Goal: Download file/media: Download file/media

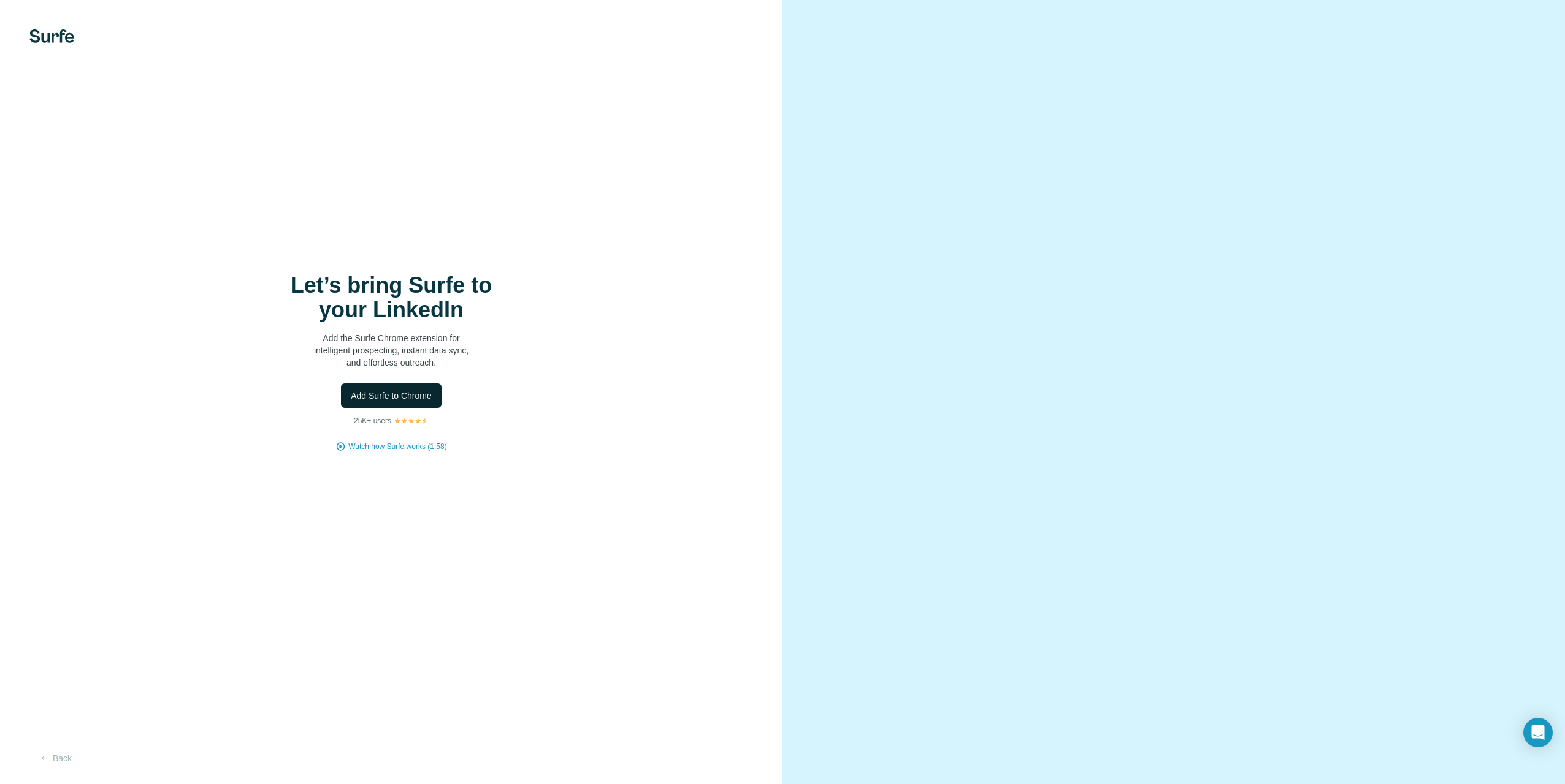
click at [384, 392] on span "Add Surfe to Chrome" at bounding box center [391, 396] width 81 height 12
drag, startPoint x: 407, startPoint y: 398, endPoint x: 337, endPoint y: 408, distance: 70.7
click at [261, 392] on div "Let’s bring Surfe to your LinkedIn Add the Surfe Chrome extension for intellige…" at bounding box center [391, 392] width 782 height 784
drag, startPoint x: 389, startPoint y: 394, endPoint x: 484, endPoint y: 145, distance: 266.5
click at [484, 145] on div "Let’s bring Surfe to your LinkedIn Add the Surfe Chrome extension for intellige…" at bounding box center [391, 392] width 782 height 784
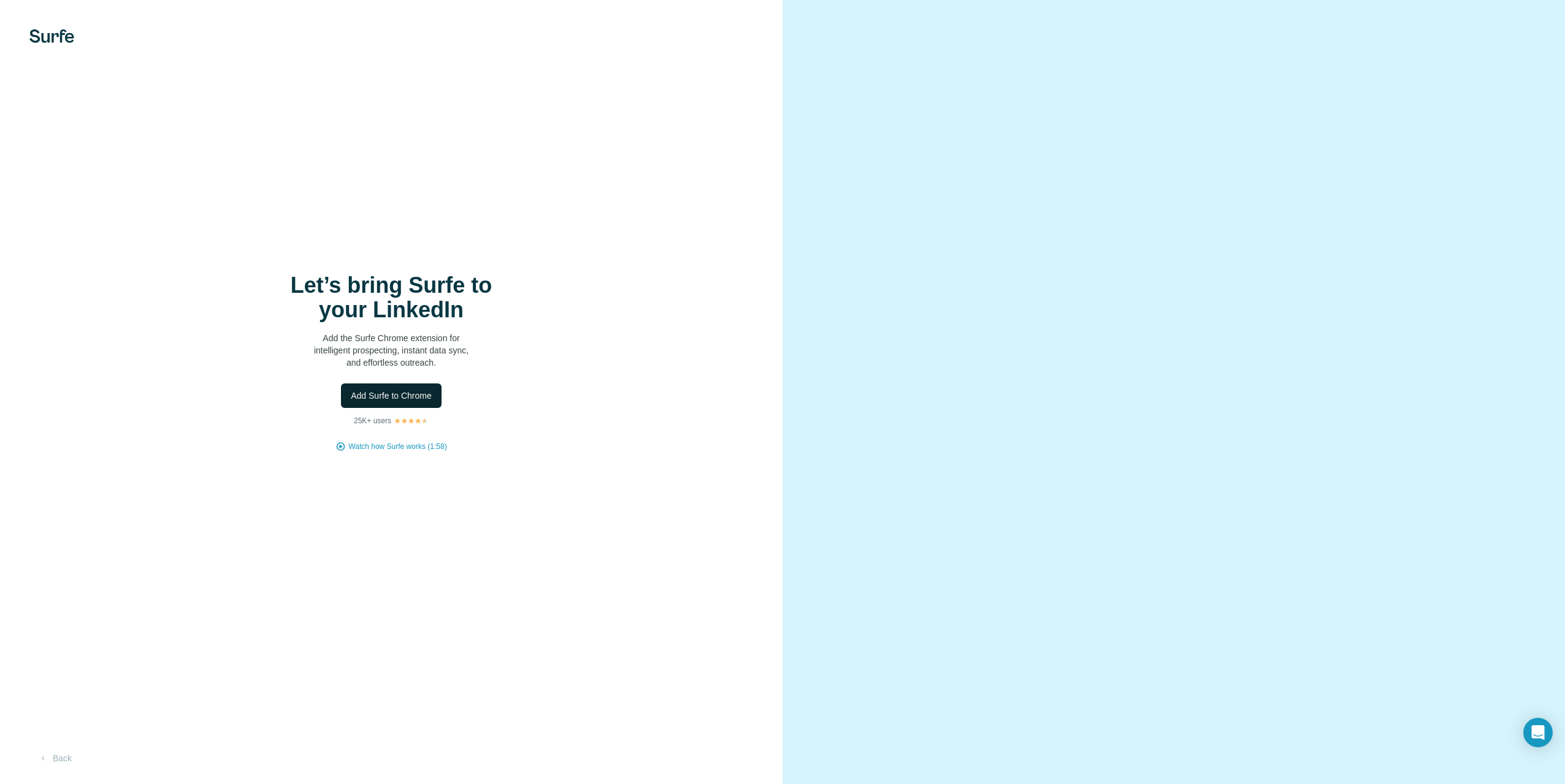
click at [368, 392] on span "Add Surfe to Chrome" at bounding box center [391, 396] width 81 height 12
click at [380, 392] on span "Add Surfe to Chrome" at bounding box center [391, 396] width 81 height 12
click at [430, 221] on div "Let’s bring Surfe to your LinkedIn Add the Surfe Chrome extension for intellige…" at bounding box center [391, 392] width 782 height 784
click at [406, 401] on span "Add Surfe to Chrome" at bounding box center [391, 396] width 81 height 12
